Goal: Task Accomplishment & Management: Manage account settings

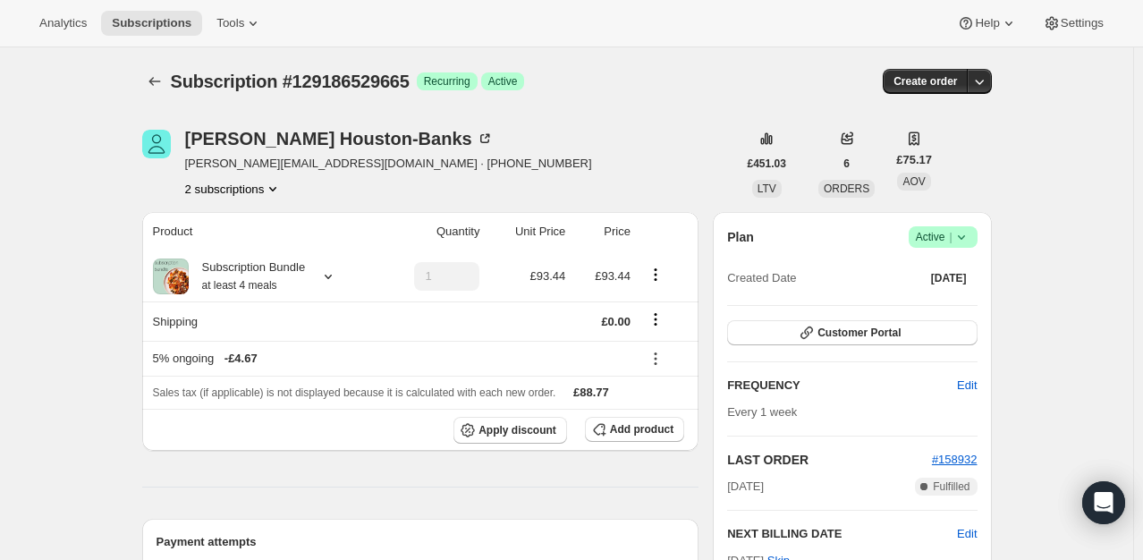
scroll to position [179, 0]
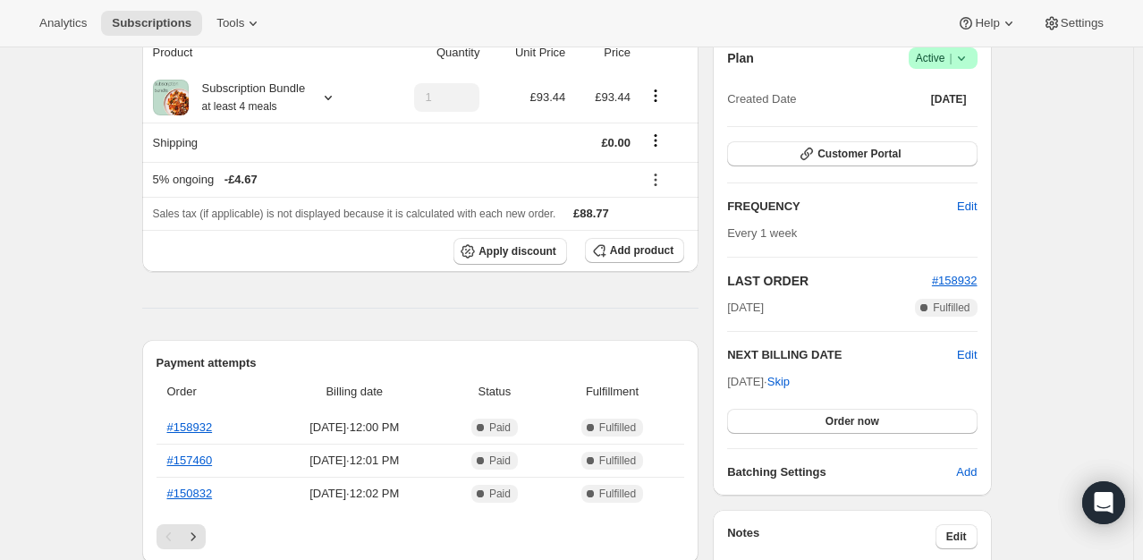
drag, startPoint x: 680, startPoint y: 314, endPoint x: 698, endPoint y: 327, distance: 23.1
click at [961, 356] on span "Edit" at bounding box center [967, 355] width 20 height 18
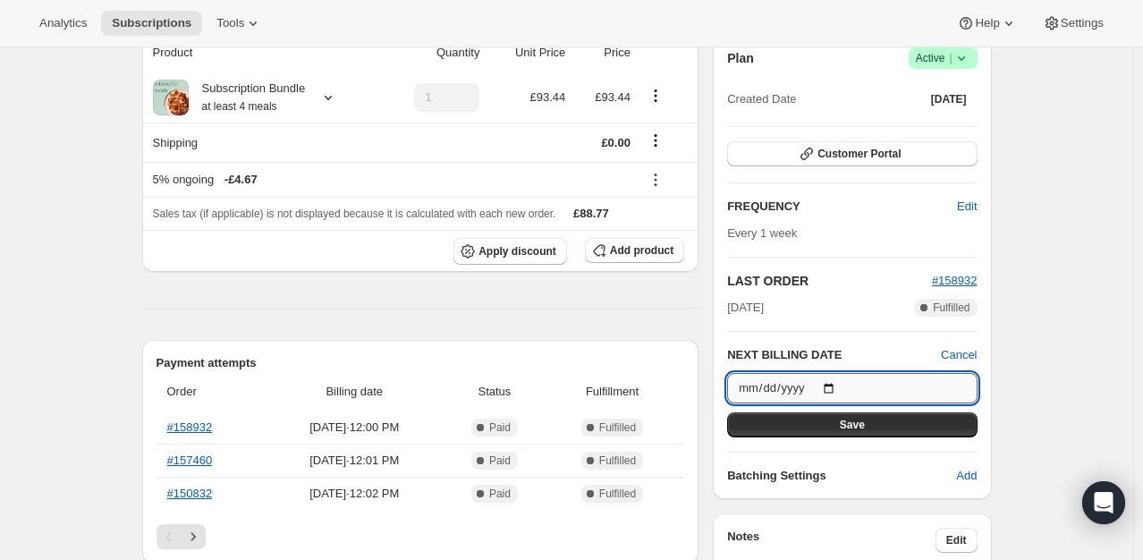
click at [841, 381] on input "2025-10-08" at bounding box center [851, 388] width 249 height 30
type input "2025-10-09"
click at [855, 427] on span "Save" at bounding box center [852, 425] width 25 height 14
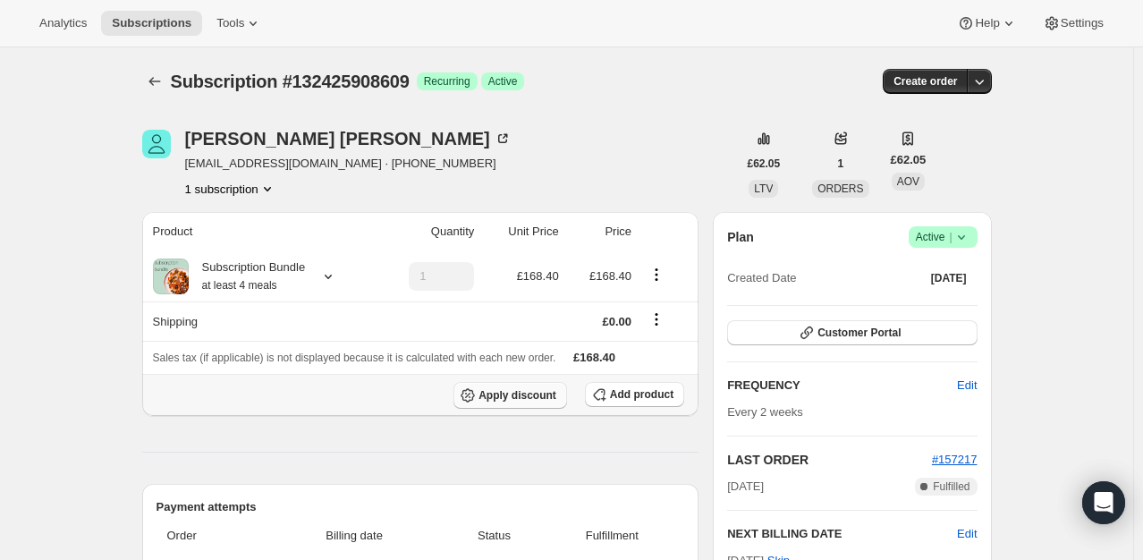
click at [523, 401] on button "Apply discount" at bounding box center [510, 395] width 114 height 27
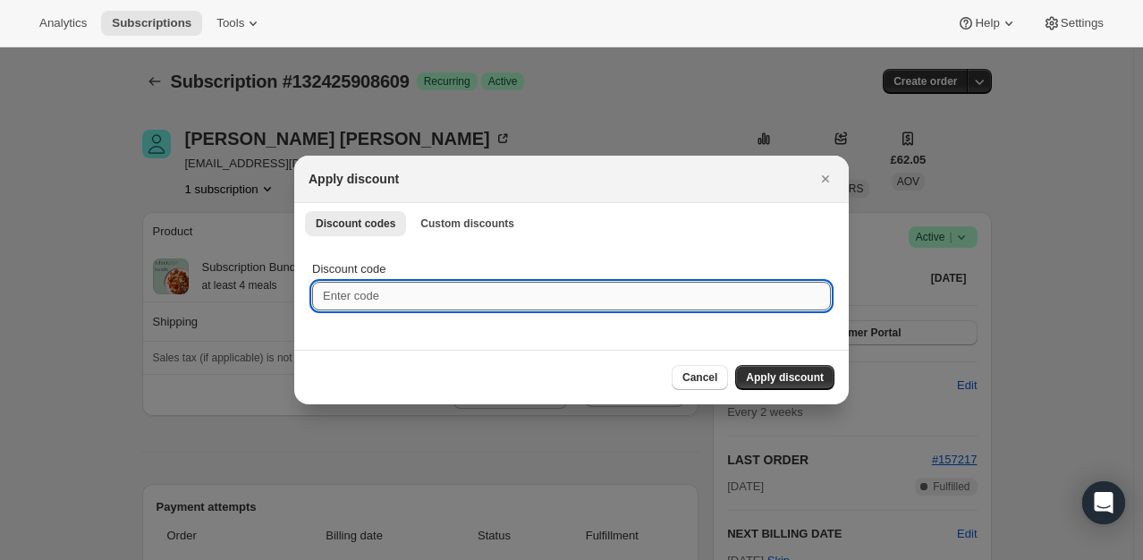
click at [368, 300] on input "Discount code" at bounding box center [571, 296] width 519 height 29
type input "personalisedplan"
click at [373, 299] on input "personalisedplan" at bounding box center [571, 296] width 519 height 29
drag, startPoint x: 426, startPoint y: 302, endPoint x: 317, endPoint y: 305, distance: 108.2
click at [317, 305] on input "personalisedplan" at bounding box center [571, 296] width 519 height 29
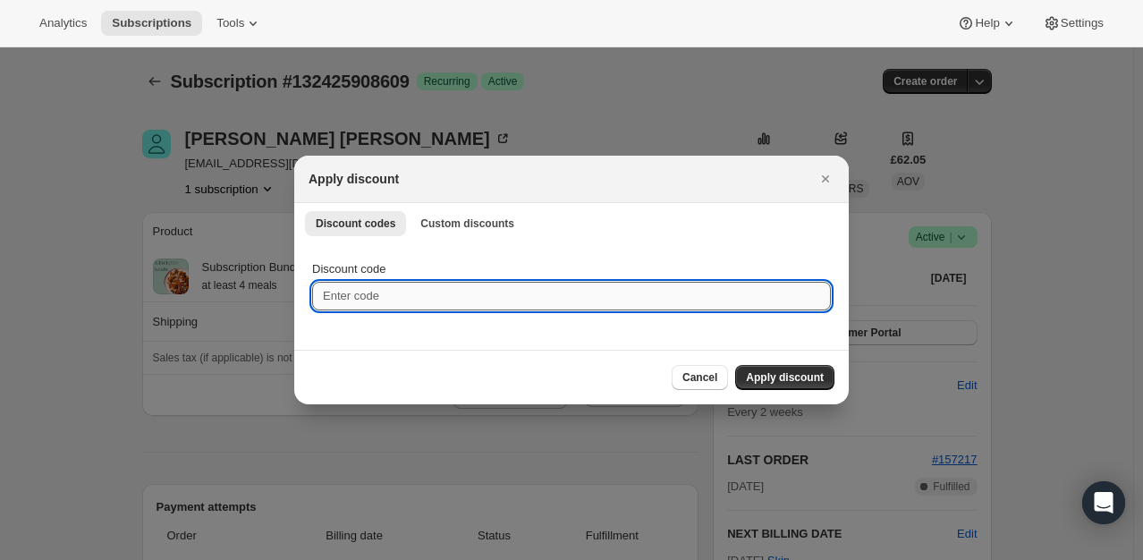
paste input "personalisedplan20x1"
type input "personalisedplan20x1"
click at [785, 377] on span "Apply discount" at bounding box center [785, 377] width 78 height 14
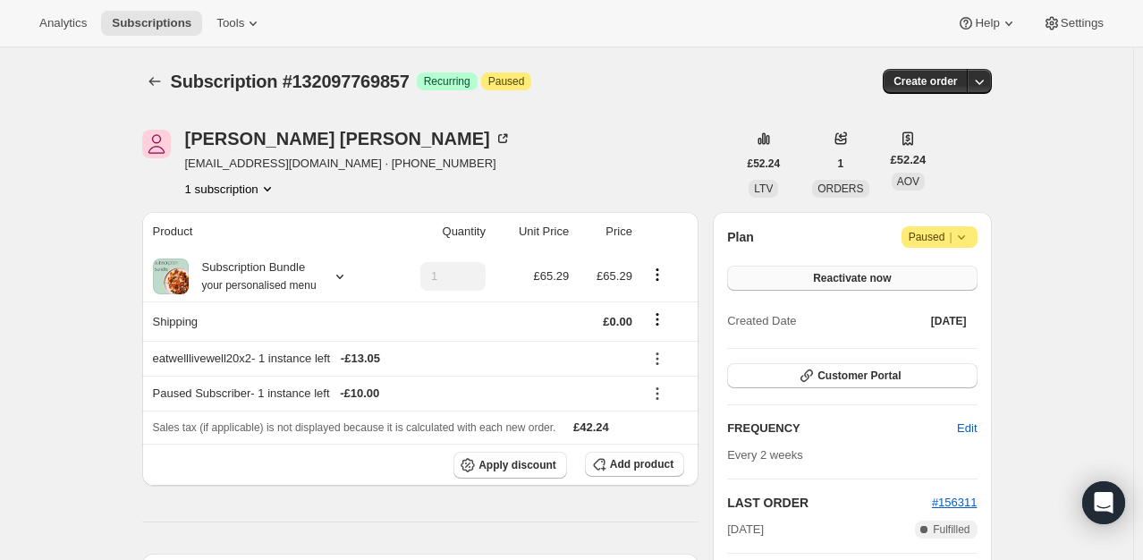
click at [874, 272] on span "Reactivate now" at bounding box center [852, 278] width 78 height 14
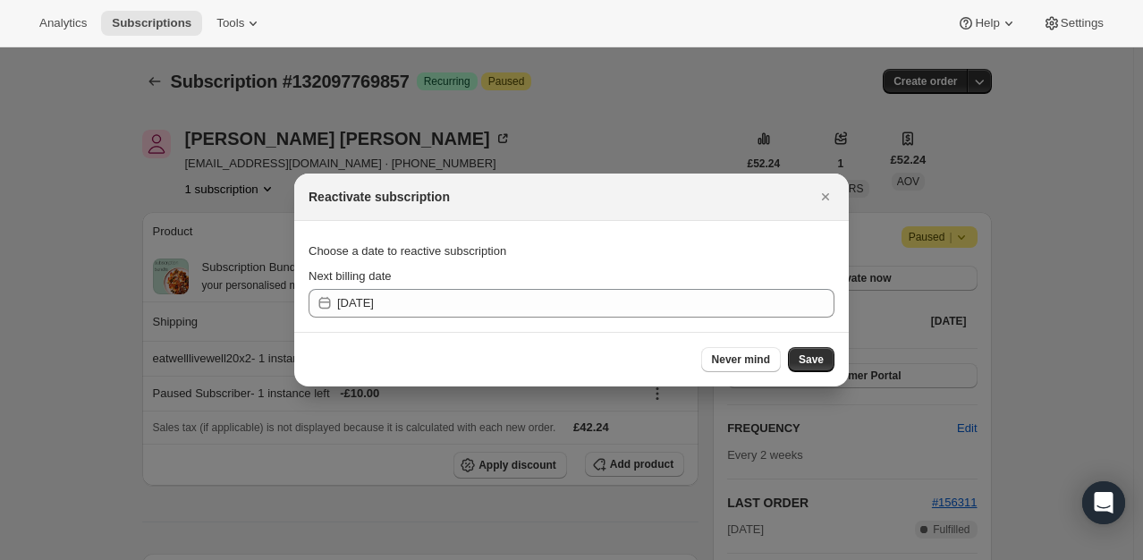
click at [798, 359] on button "Save" at bounding box center [811, 359] width 46 height 25
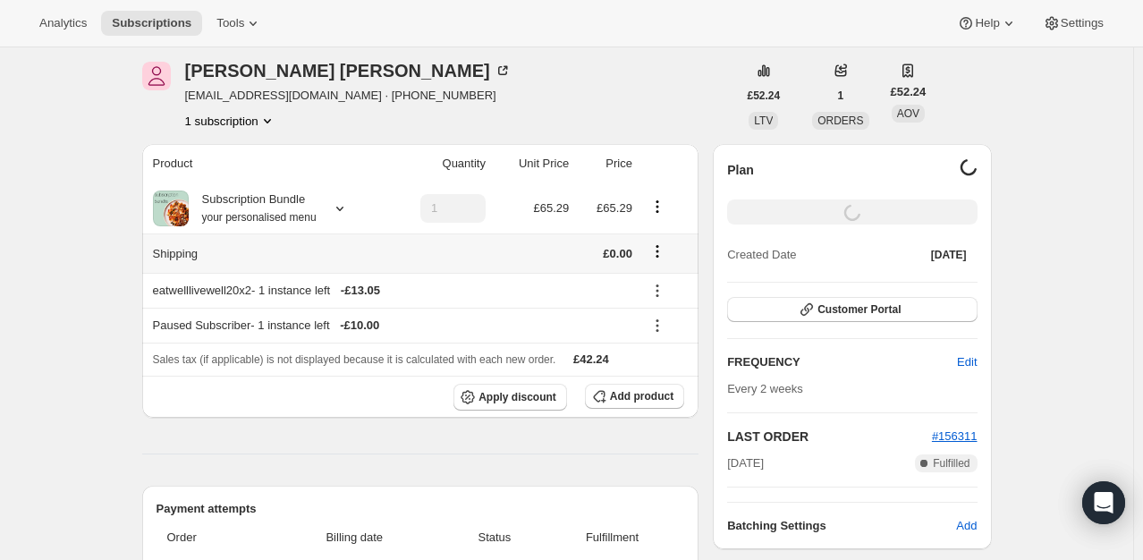
scroll to position [179, 0]
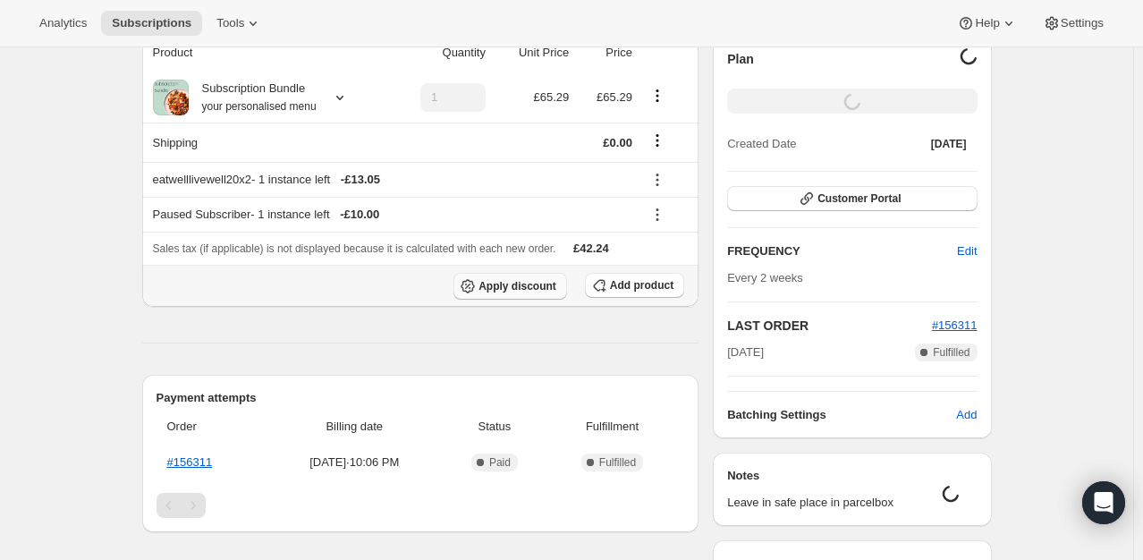
click at [526, 288] on span "Apply discount" at bounding box center [517, 286] width 78 height 14
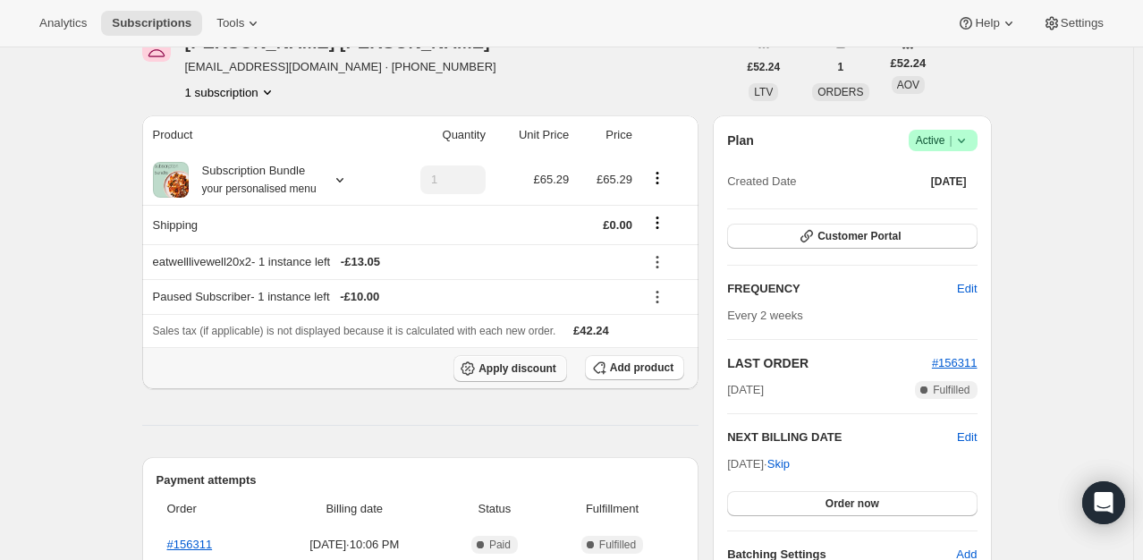
click at [528, 370] on span "Apply discount" at bounding box center [517, 368] width 78 height 14
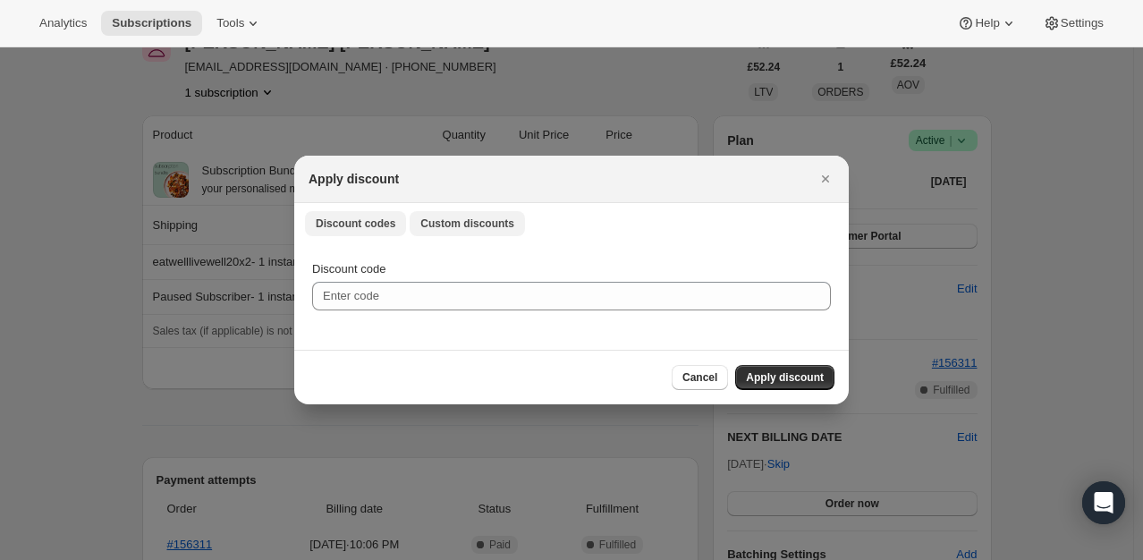
click at [427, 224] on span "Custom discounts" at bounding box center [467, 223] width 94 height 14
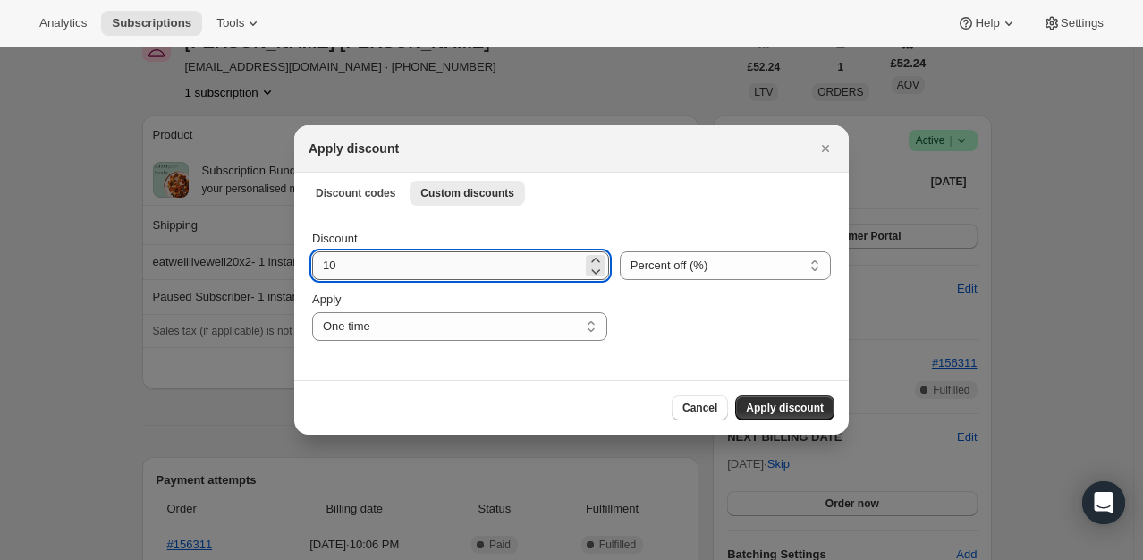
click at [393, 277] on input "10" at bounding box center [447, 265] width 270 height 29
type input "100"
click at [798, 402] on span "Apply discount" at bounding box center [785, 408] width 78 height 14
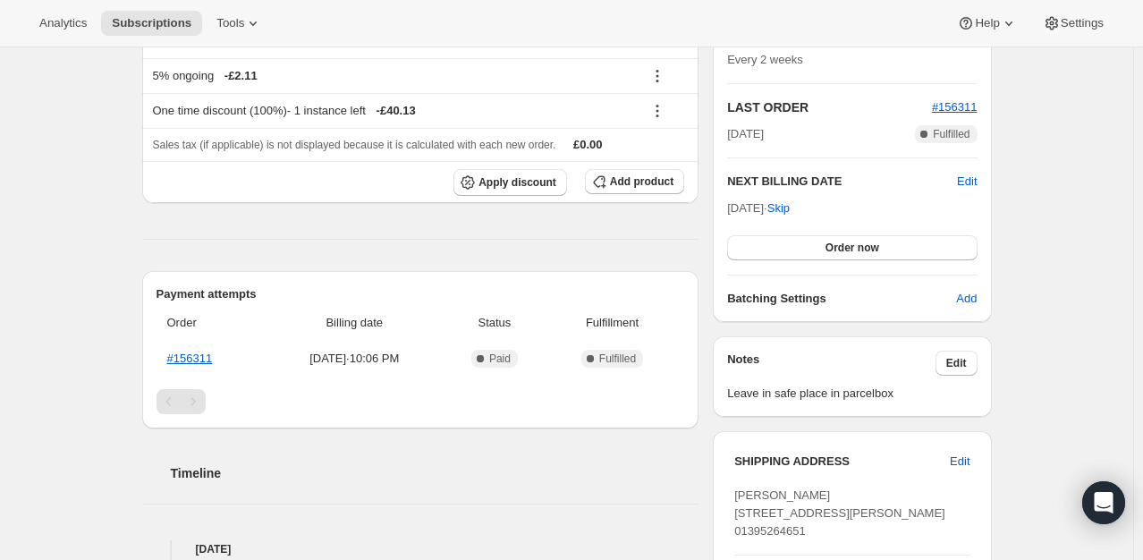
scroll to position [447, 0]
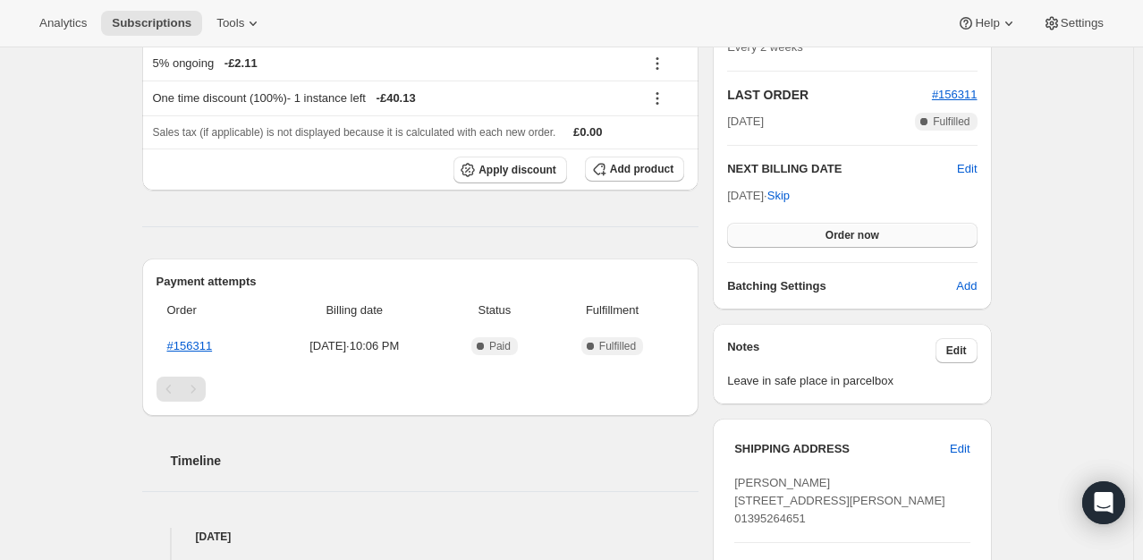
click at [855, 228] on span "Order now" at bounding box center [852, 235] width 54 height 14
click at [857, 236] on span "Click to confirm" at bounding box center [851, 235] width 81 height 14
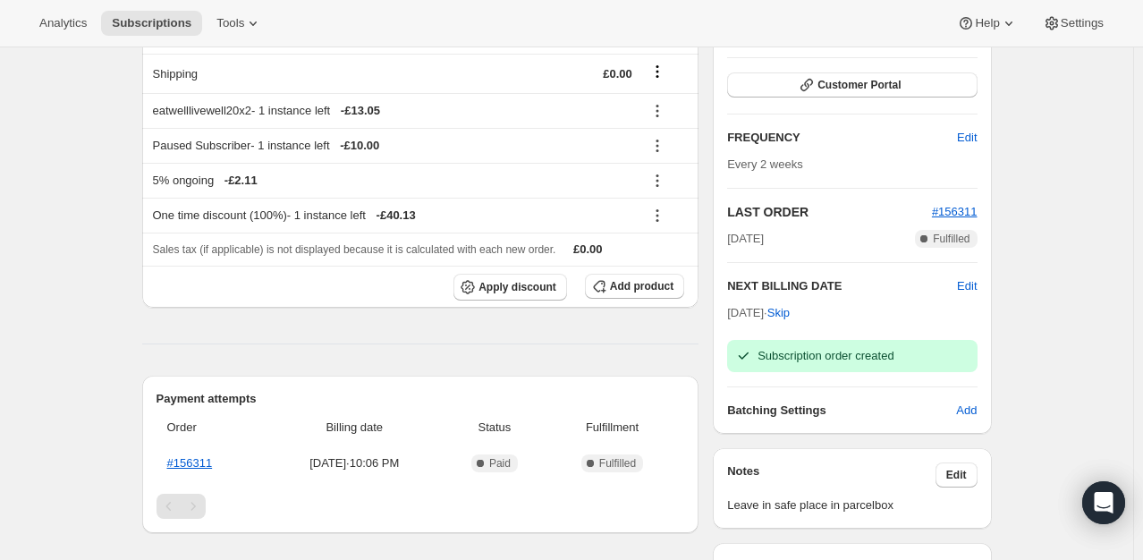
scroll to position [179, 0]
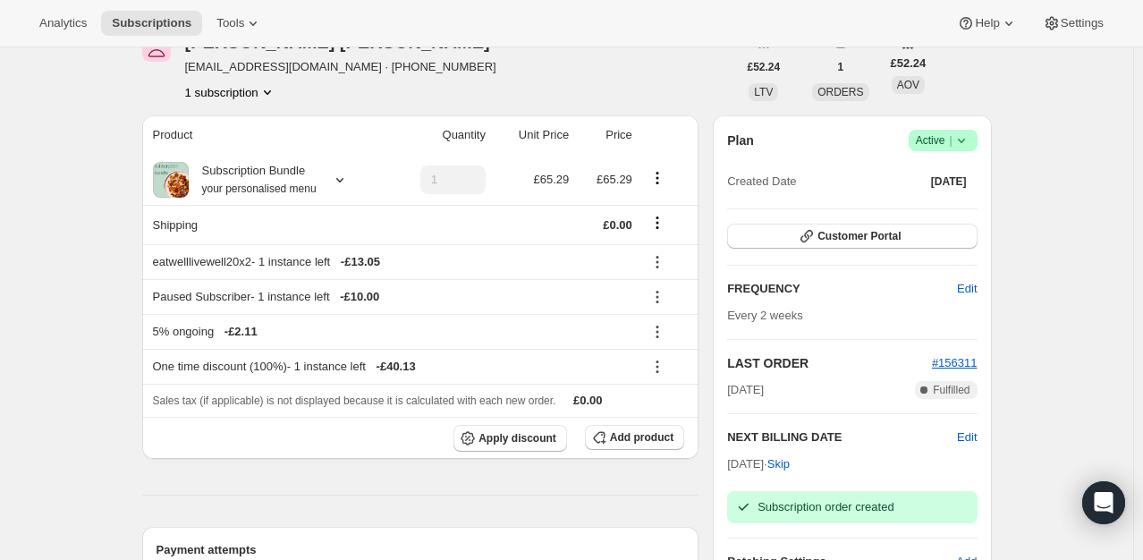
click at [969, 139] on icon at bounding box center [961, 140] width 18 height 18
click at [921, 174] on span "Pause subscription" at bounding box center [947, 174] width 98 height 13
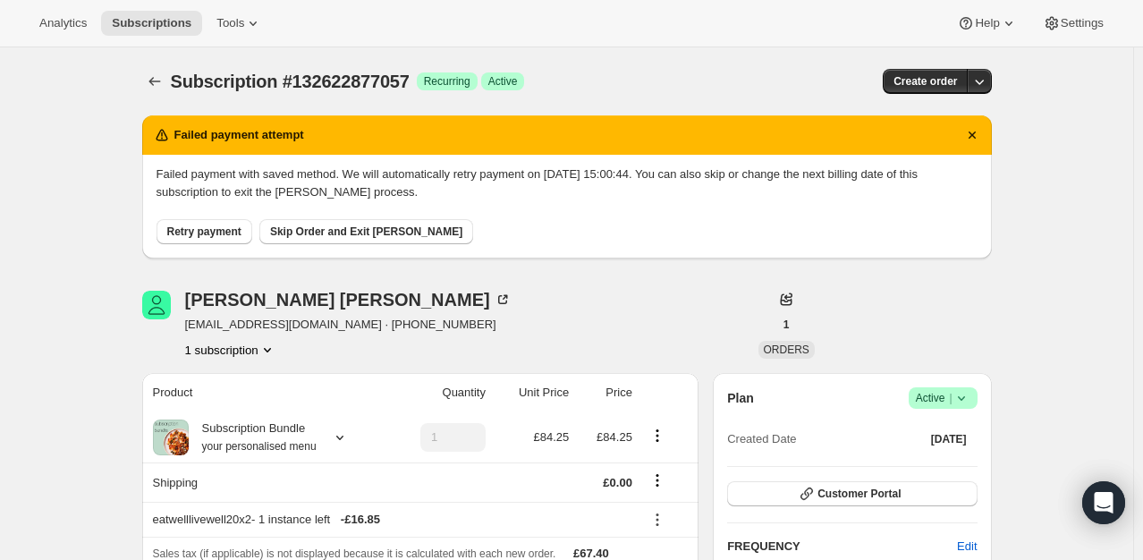
click at [964, 241] on div "Retry payment Skip Order and Exit [PERSON_NAME]" at bounding box center [566, 222] width 821 height 43
click at [951, 401] on span "|" at bounding box center [950, 398] width 3 height 14
click at [926, 461] on span "Cancel subscription" at bounding box center [948, 462] width 101 height 13
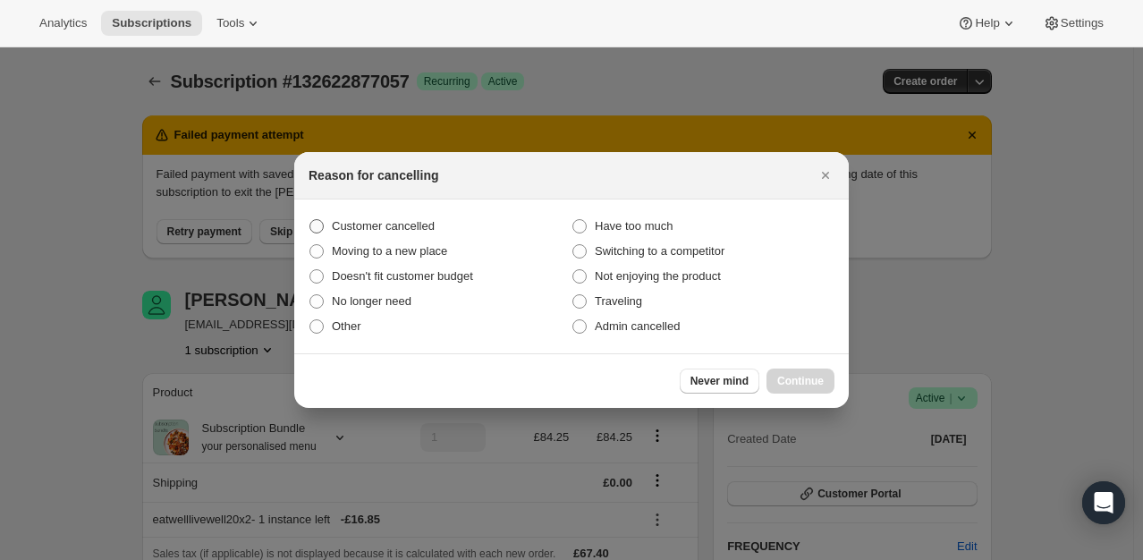
click at [390, 219] on span "Customer cancelled" at bounding box center [383, 225] width 103 height 13
click at [310, 219] on input "Customer cancelled" at bounding box center [309, 219] width 1 height 1
radio input "true"
click at [803, 380] on span "Continue" at bounding box center [800, 381] width 46 height 14
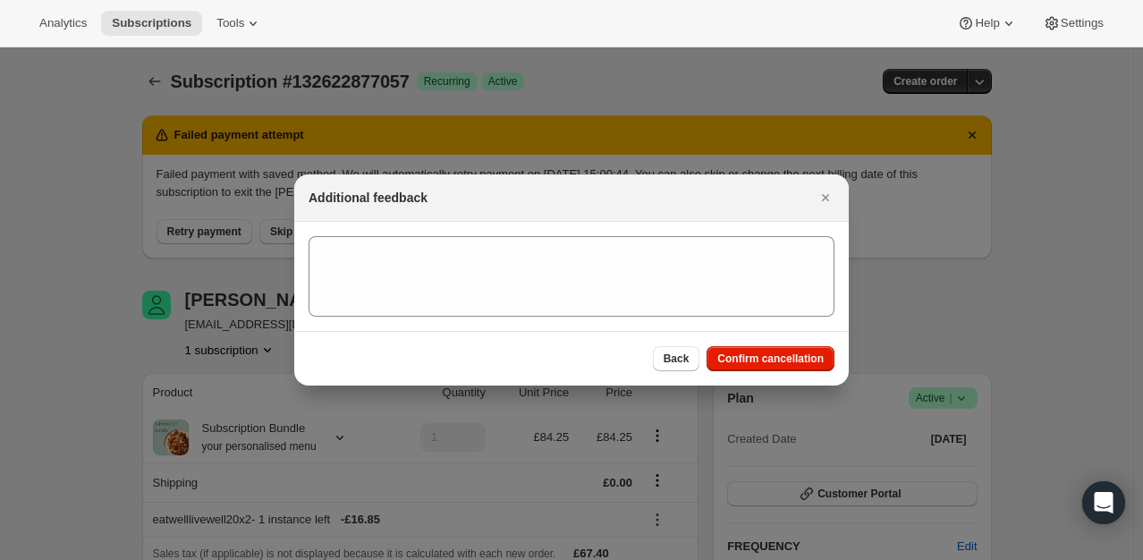
click at [798, 374] on div "Back Confirm cancellation" at bounding box center [571, 358] width 554 height 55
click at [793, 361] on span "Confirm cancellation" at bounding box center [770, 358] width 106 height 14
